Goal: Transaction & Acquisition: Purchase product/service

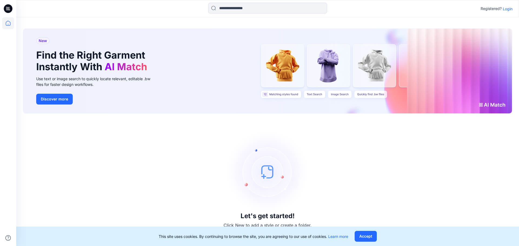
click at [510, 9] on p "Login" at bounding box center [508, 9] width 10 height 6
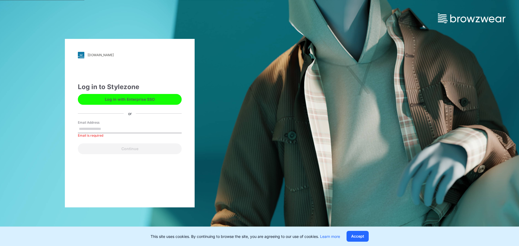
type input "**********"
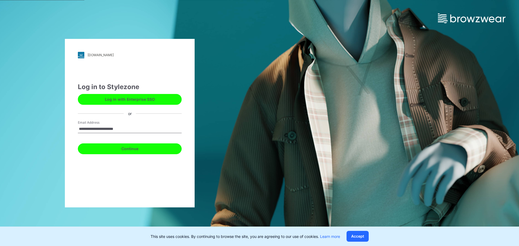
click at [130, 144] on button "Continue" at bounding box center [130, 149] width 104 height 11
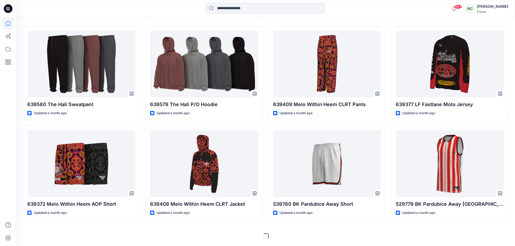
scroll to position [737, 0]
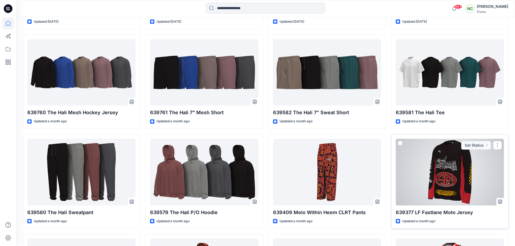
click at [422, 180] on div at bounding box center [450, 172] width 108 height 67
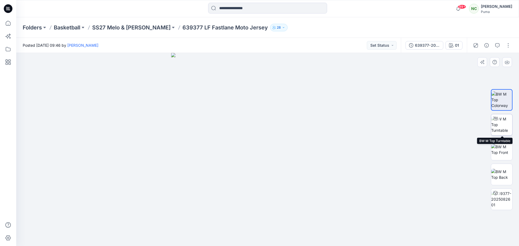
click at [498, 123] on img at bounding box center [502, 124] width 21 height 17
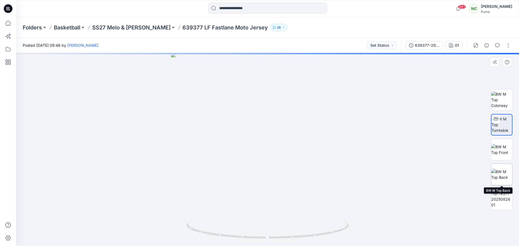
click at [500, 178] on img at bounding box center [502, 174] width 21 height 11
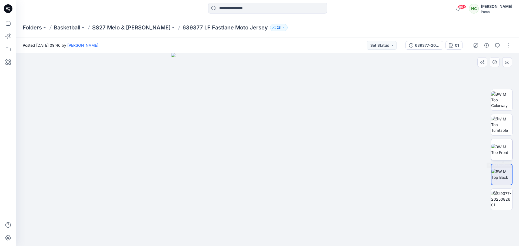
click at [503, 145] on img at bounding box center [502, 149] width 21 height 11
